Goal: Task Accomplishment & Management: Manage account settings

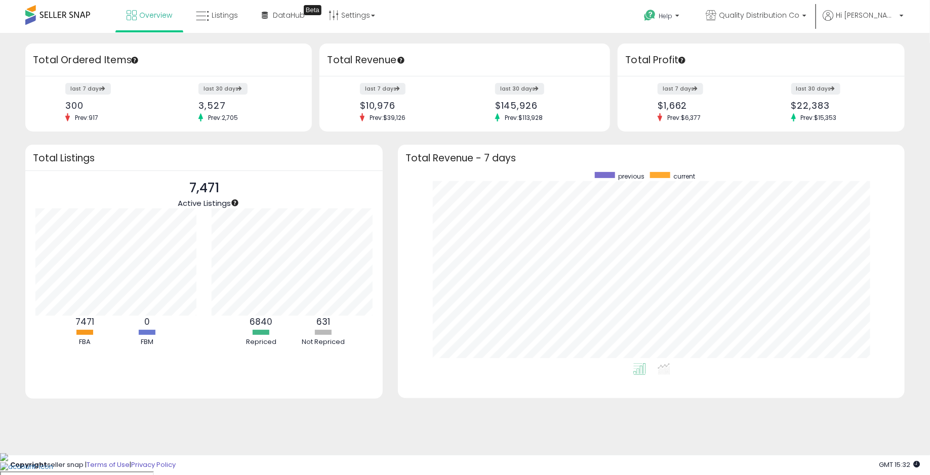
scroll to position [191, 486]
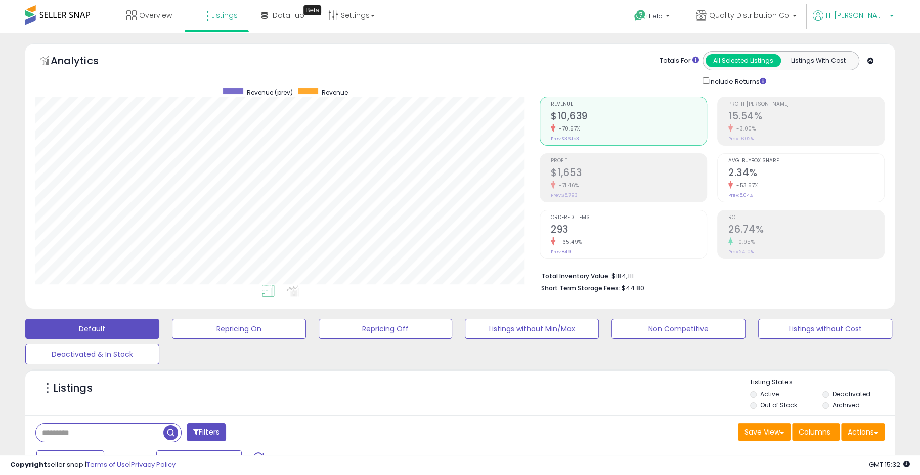
click at [864, 13] on span "Hi [PERSON_NAME]" at bounding box center [856, 15] width 61 height 10
click at [790, 25] on link "Quality Distribution Co" at bounding box center [747, 16] width 116 height 33
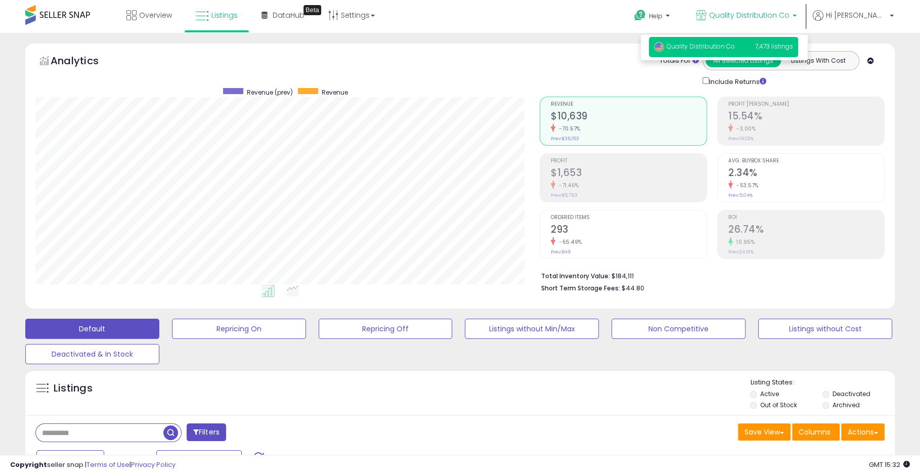
click at [860, 5] on ul "Help Contact Support Search Knowledge Hub Request a Feature Quality Distributio…" at bounding box center [760, 17] width 275 height 35
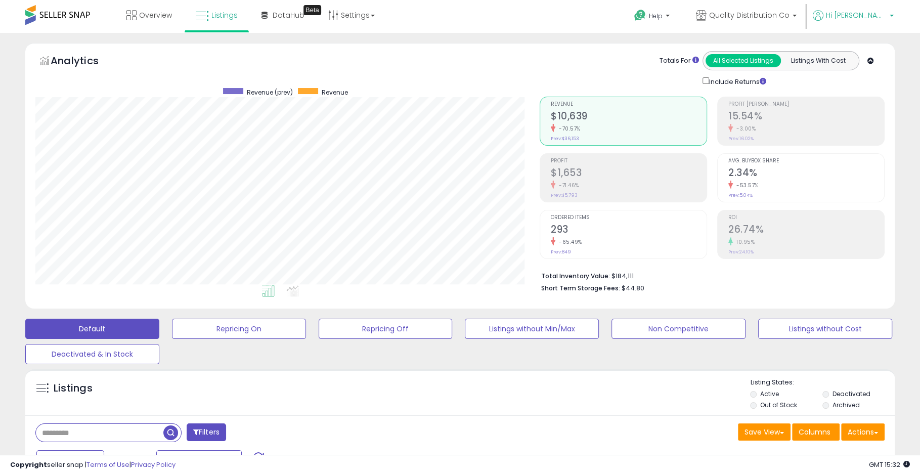
click at [864, 17] on span "Hi [PERSON_NAME]" at bounding box center [856, 15] width 61 height 10
click at [863, 52] on link "Account" at bounding box center [871, 54] width 27 height 10
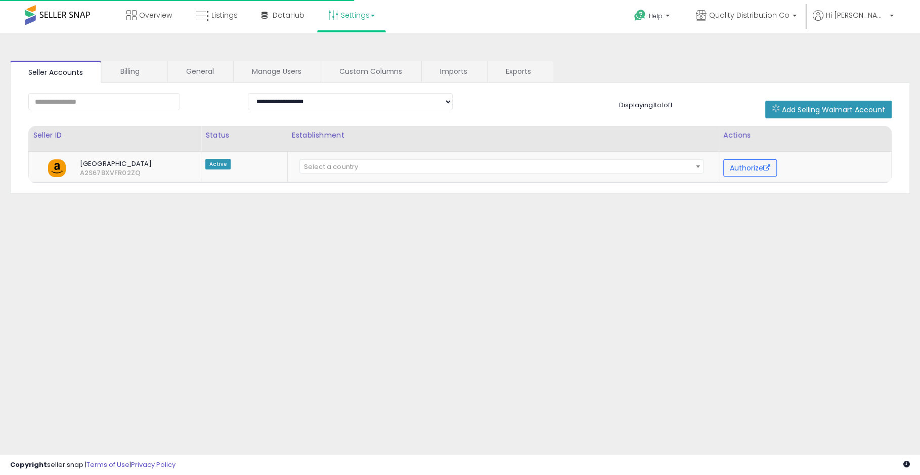
click at [359, 17] on link "Settings" at bounding box center [352, 15] width 62 height 30
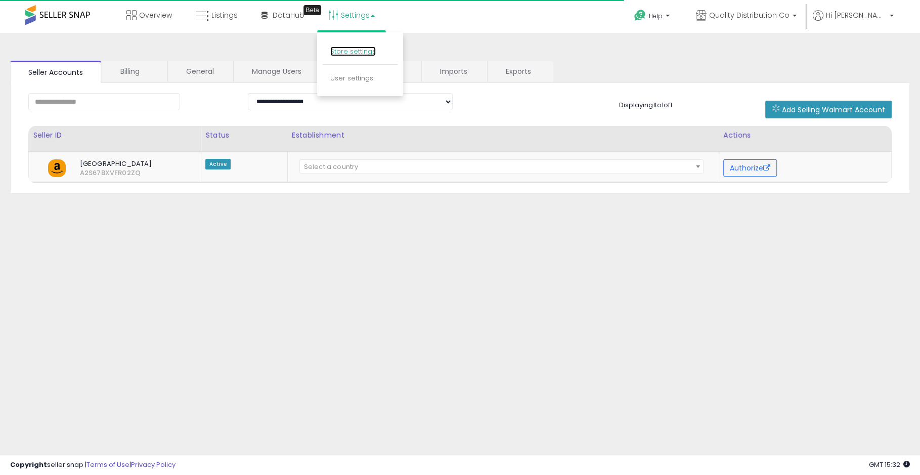
click at [367, 54] on link "Store settings" at bounding box center [353, 52] width 46 height 10
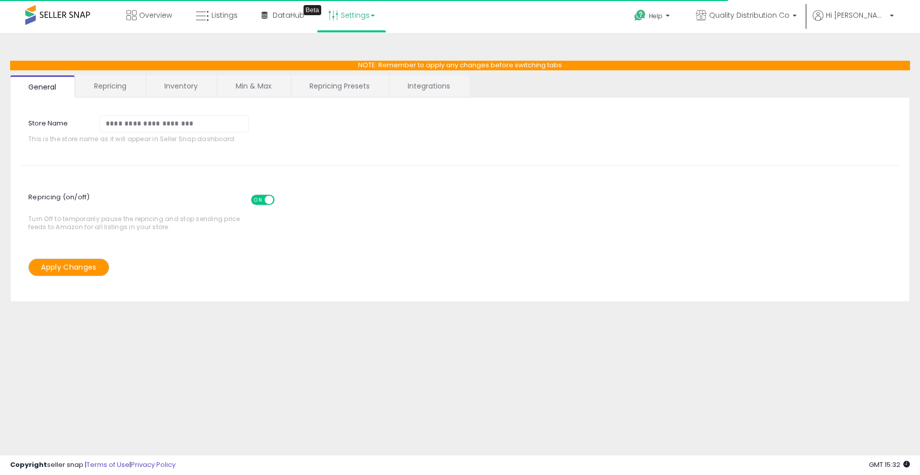
click at [116, 82] on link "Repricing" at bounding box center [110, 85] width 69 height 21
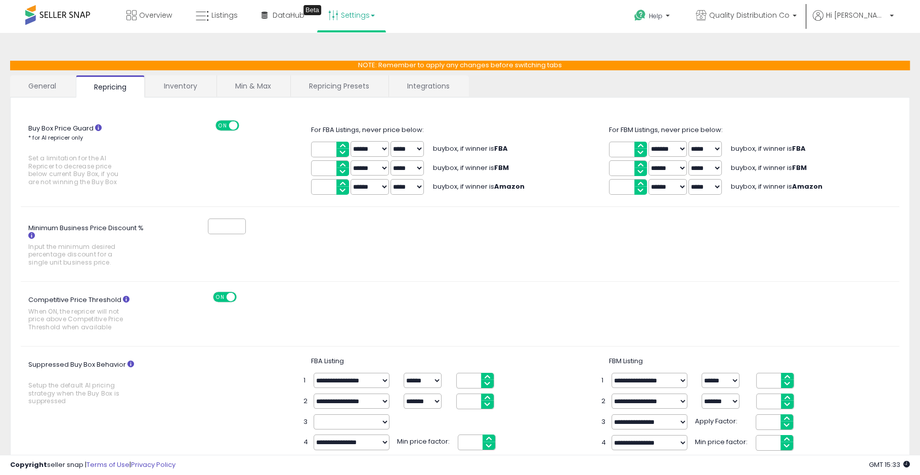
click at [179, 87] on link "Inventory" at bounding box center [181, 85] width 70 height 21
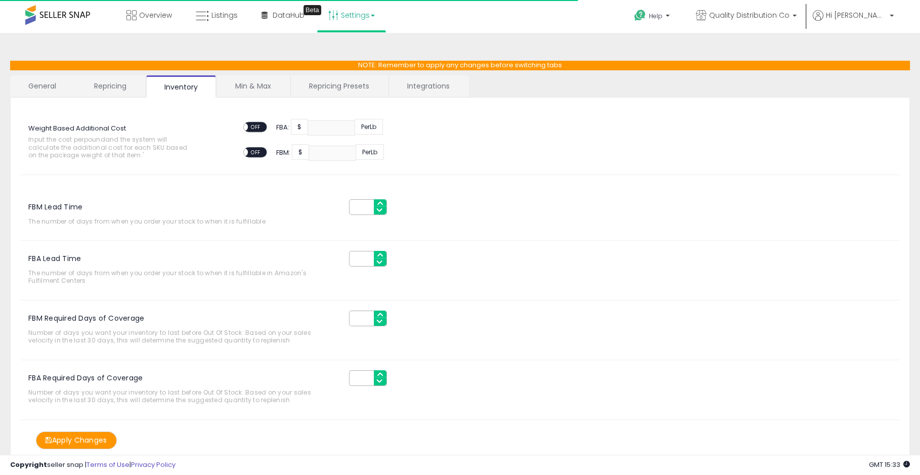
click at [249, 80] on link "Min & Max" at bounding box center [253, 85] width 72 height 21
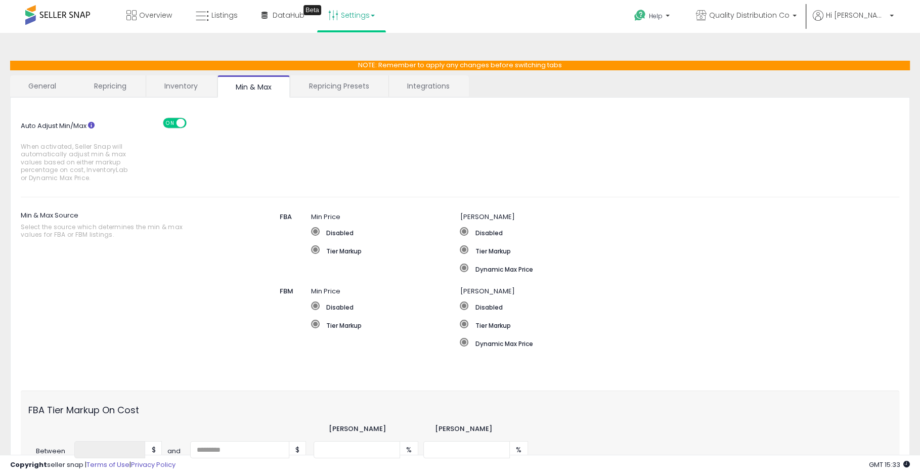
scroll to position [107, 0]
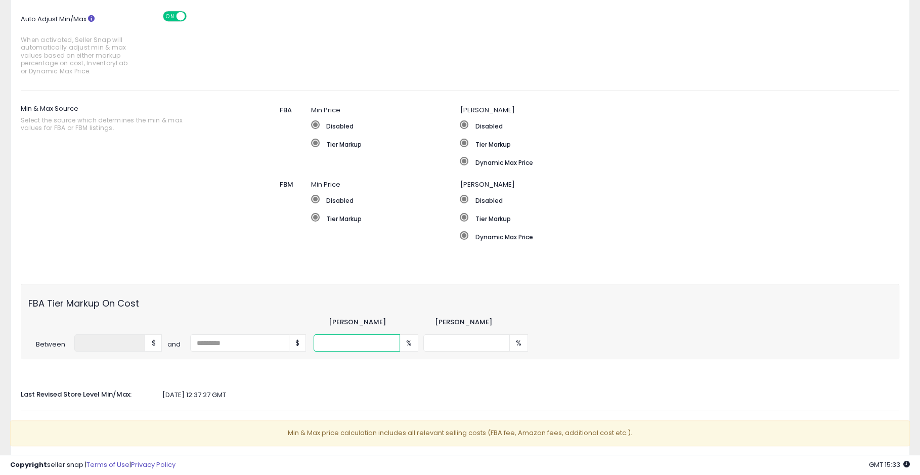
drag, startPoint x: 350, startPoint y: 343, endPoint x: 291, endPoint y: 342, distance: 59.2
click at [291, 342] on div "Between * $ and $ ** % *** %" at bounding box center [460, 342] width 879 height 17
type input "**"
click at [377, 366] on div "Auto Adjust Min/Max When activated, Seller Snap will automatically adjust min &…" at bounding box center [460, 238] width 879 height 474
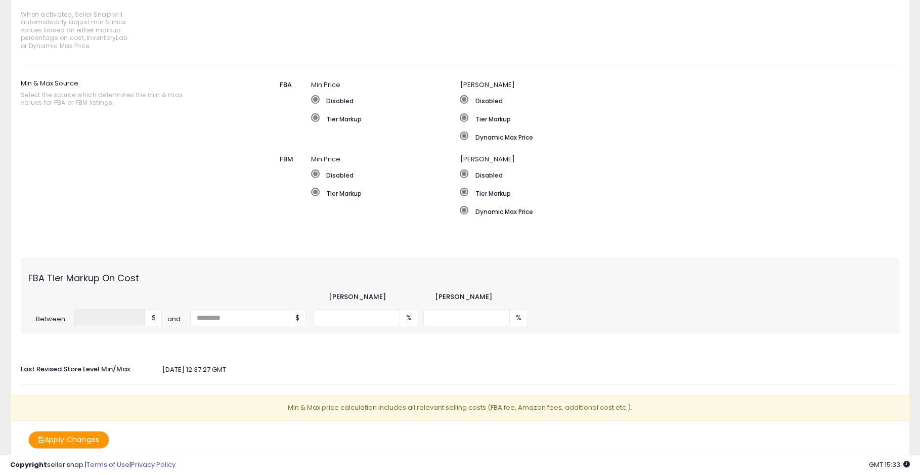
scroll to position [173, 0]
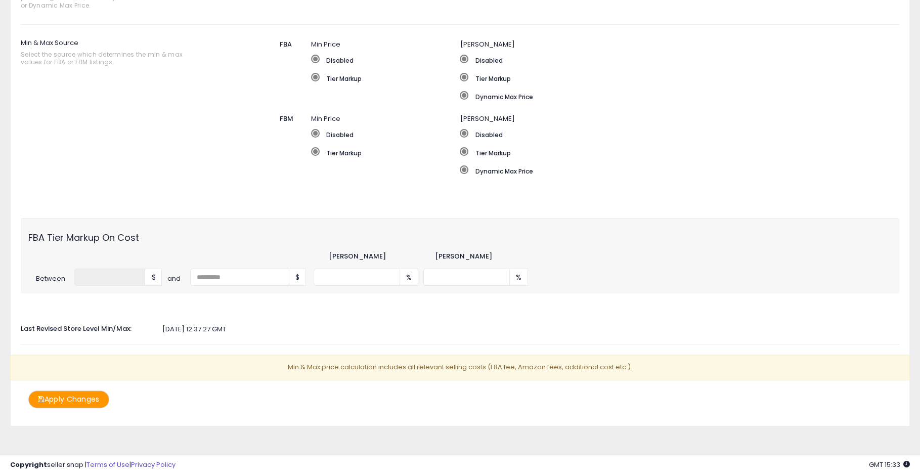
click at [89, 391] on button "Apply Changes" at bounding box center [68, 400] width 81 height 18
click at [95, 395] on button "Apply Changes" at bounding box center [68, 400] width 81 height 18
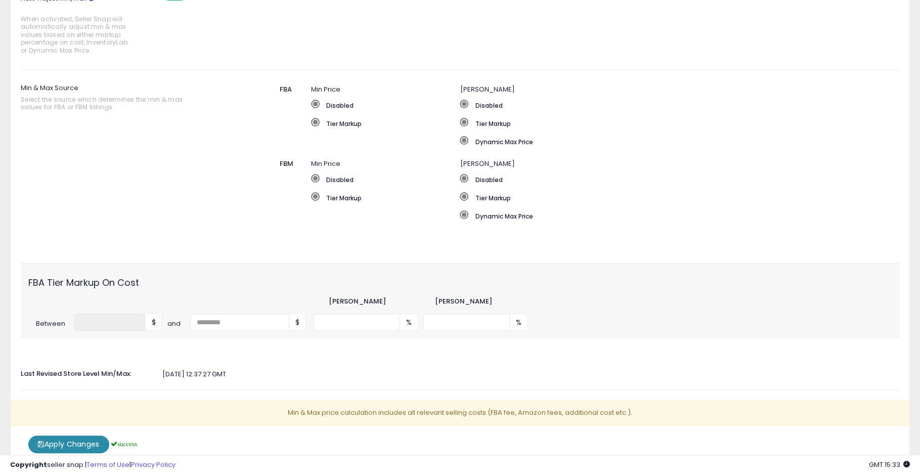
scroll to position [218, 0]
